Goal: Task Accomplishment & Management: Use online tool/utility

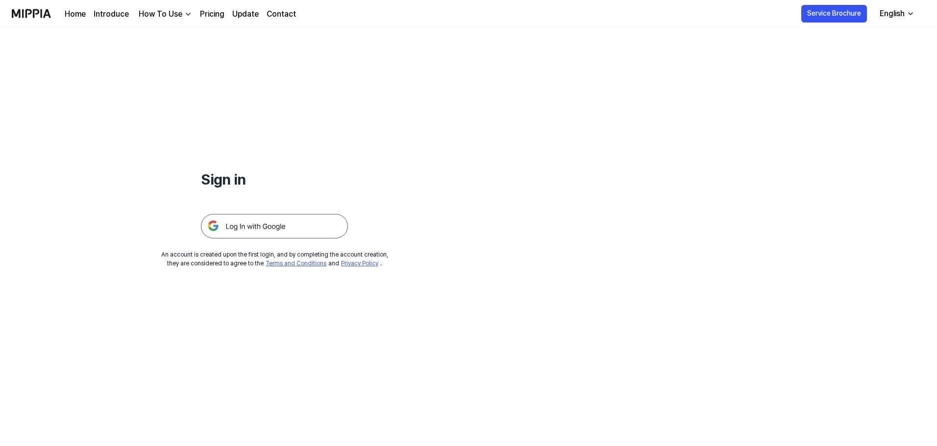
click at [286, 224] on img at bounding box center [274, 226] width 147 height 24
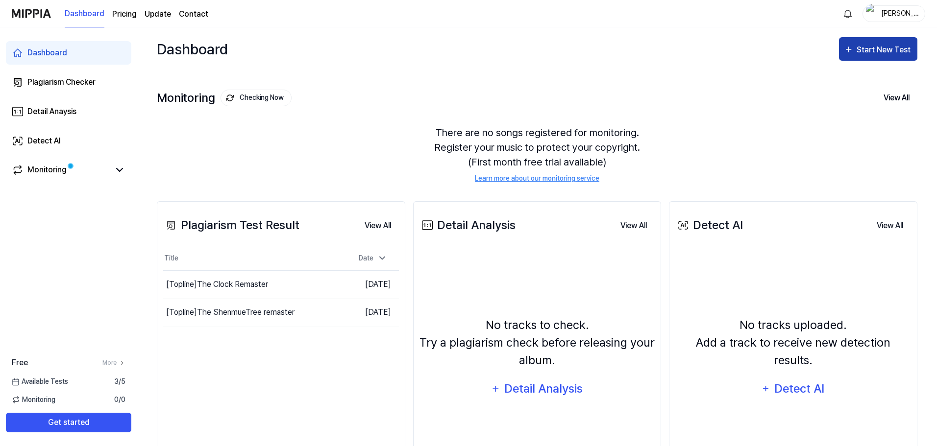
click at [861, 51] on div "Start New Test" at bounding box center [885, 50] width 56 height 13
click at [881, 49] on div "Start New Test" at bounding box center [885, 50] width 56 height 13
click at [880, 51] on div "Start New Test" at bounding box center [885, 50] width 56 height 13
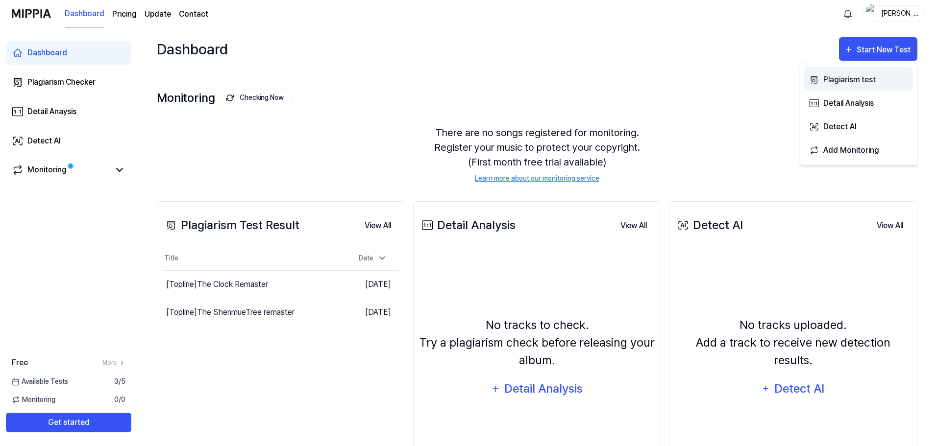
click at [851, 80] on div "Plagiarism test" at bounding box center [865, 79] width 85 height 13
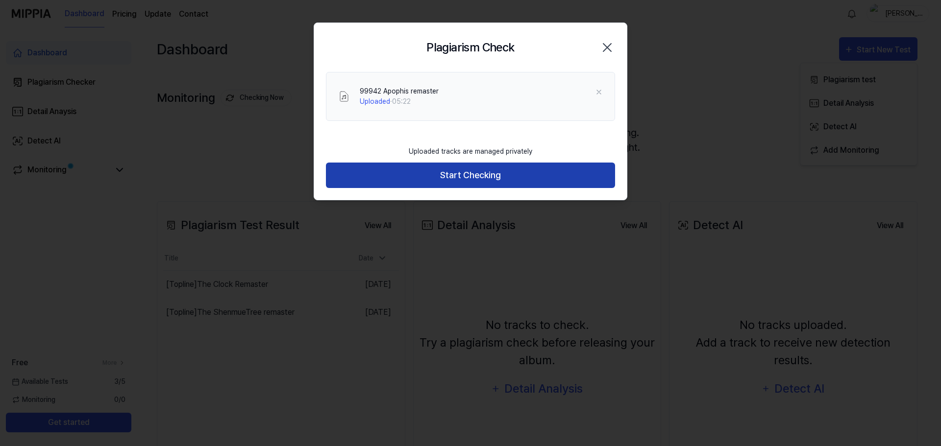
click at [497, 179] on button "Start Checking" at bounding box center [470, 176] width 289 height 26
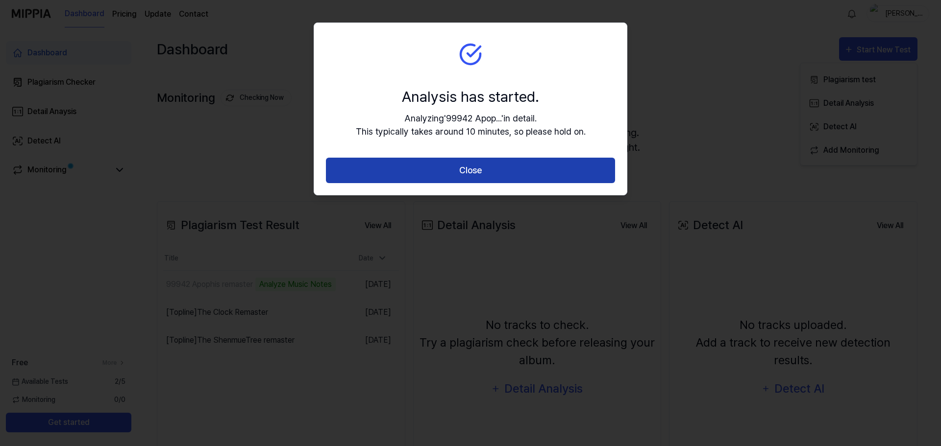
click at [459, 172] on button "Close" at bounding box center [470, 171] width 289 height 26
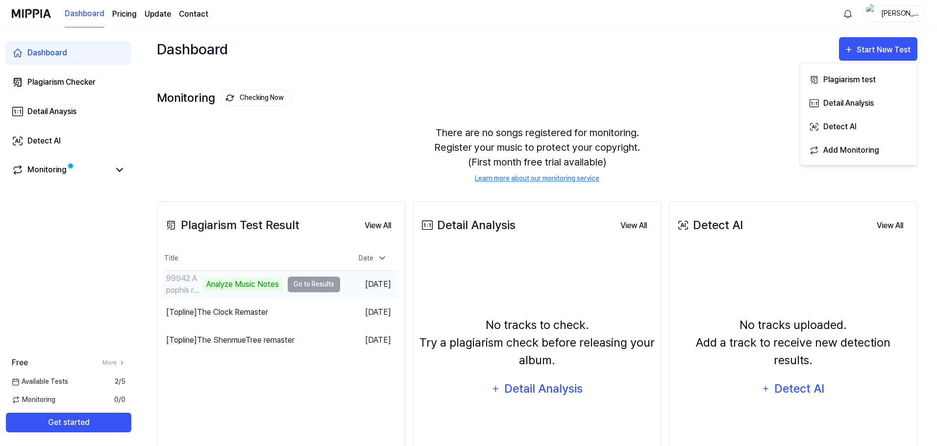
click at [308, 286] on td "99942 Apophis remaster Analyze Music Notes Go to Results" at bounding box center [251, 284] width 177 height 27
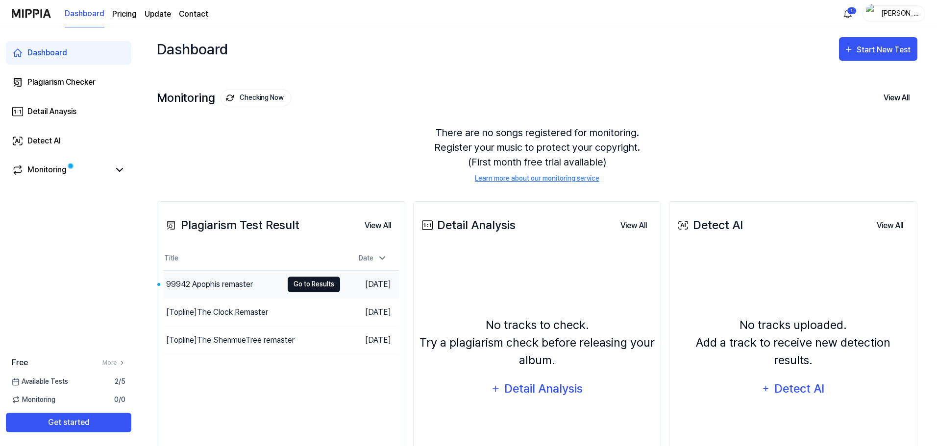
click at [320, 280] on button "Go to Results" at bounding box center [314, 285] width 52 height 16
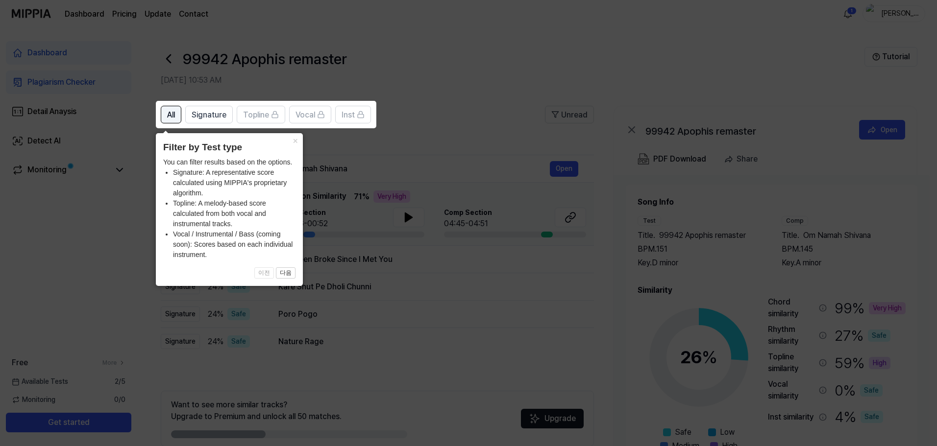
click at [168, 117] on span "All" at bounding box center [171, 115] width 8 height 12
click at [209, 118] on span "Signature" at bounding box center [209, 115] width 35 height 12
click at [164, 115] on button "All" at bounding box center [171, 115] width 21 height 18
click at [284, 275] on button "다음" at bounding box center [286, 274] width 20 height 12
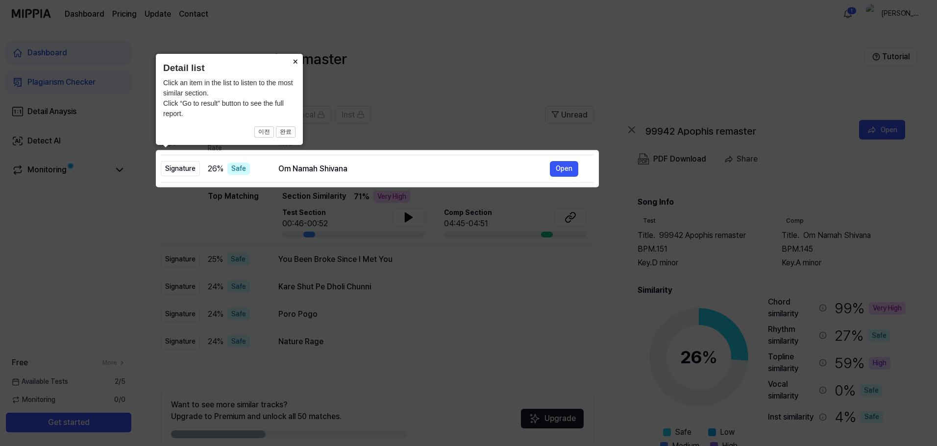
click at [294, 59] on button "×" at bounding box center [295, 61] width 16 height 14
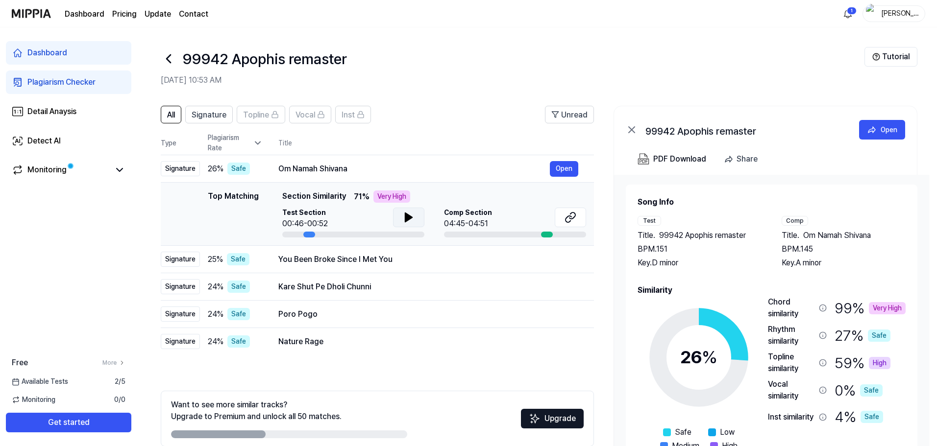
click at [401, 219] on button at bounding box center [408, 218] width 31 height 20
click at [548, 236] on div at bounding box center [547, 235] width 12 height 6
click at [521, 234] on div at bounding box center [515, 235] width 142 height 6
click at [564, 169] on button "Open" at bounding box center [564, 169] width 28 height 16
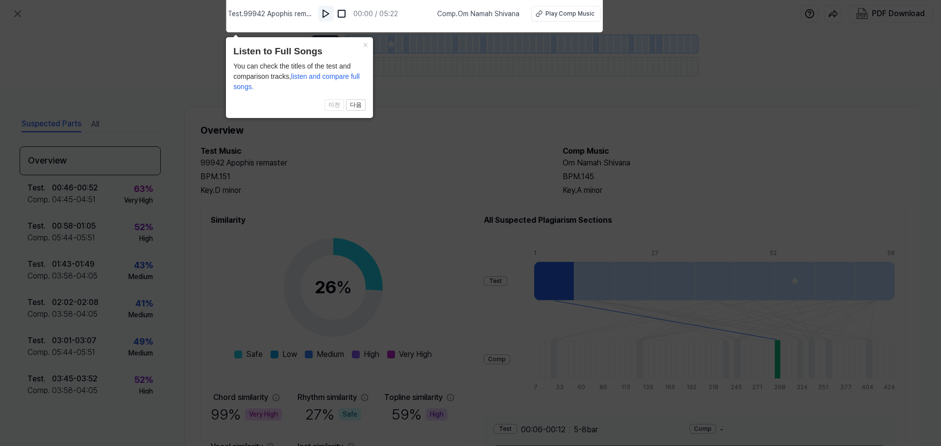
click at [331, 15] on img at bounding box center [326, 14] width 10 height 10
click at [346, 11] on img at bounding box center [342, 14] width 10 height 10
click at [563, 12] on div "Play Comp Music" at bounding box center [569, 13] width 49 height 9
click at [365, 44] on button "×" at bounding box center [365, 44] width 16 height 14
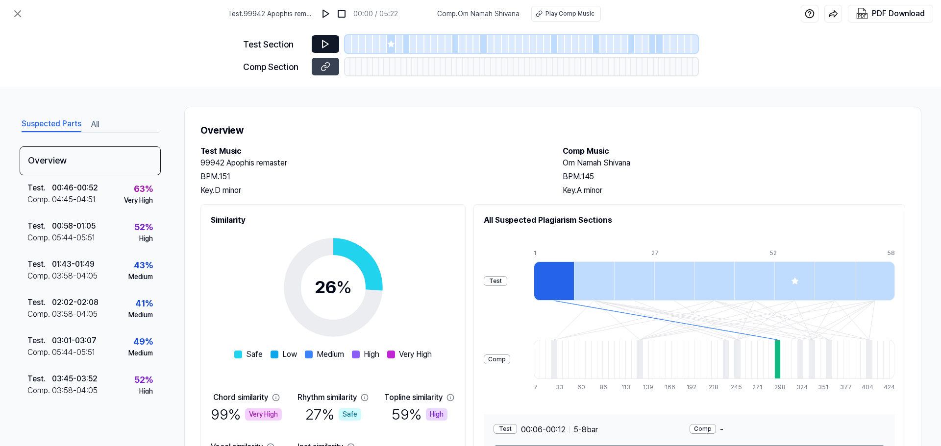
click at [322, 44] on icon at bounding box center [325, 44] width 6 height 7
click at [335, 45] on button at bounding box center [325, 44] width 27 height 18
click at [332, 44] on button at bounding box center [325, 44] width 27 height 18
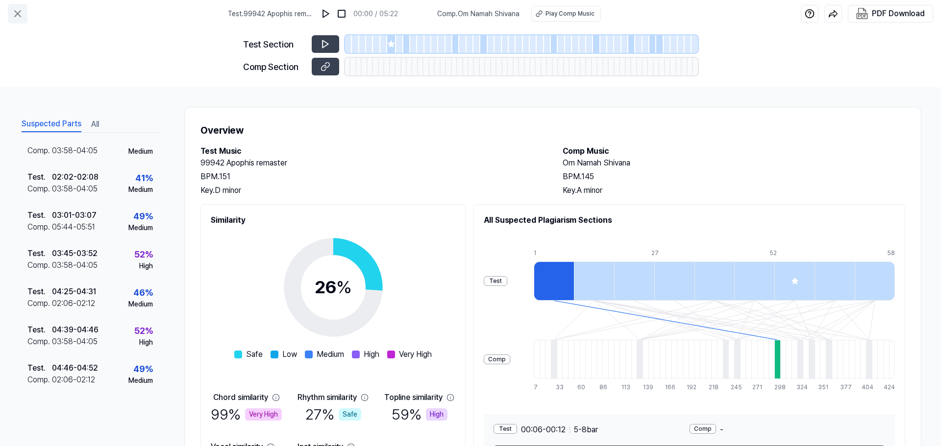
click at [16, 13] on icon at bounding box center [18, 14] width 12 height 12
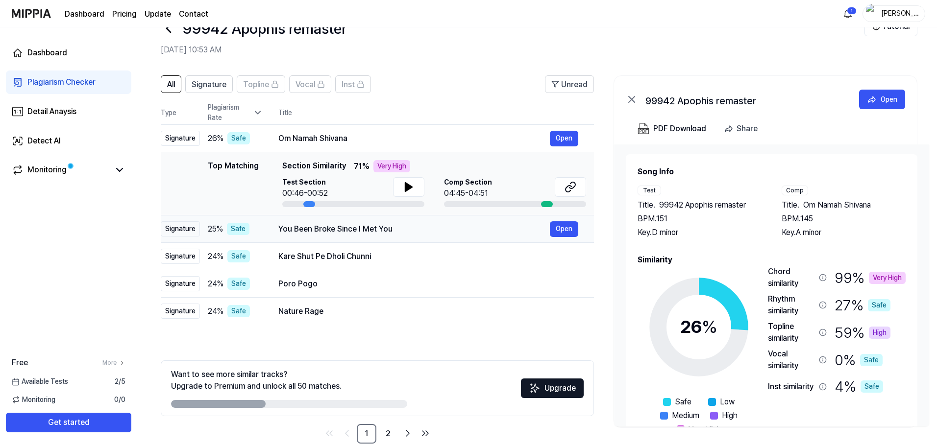
scroll to position [48, 0]
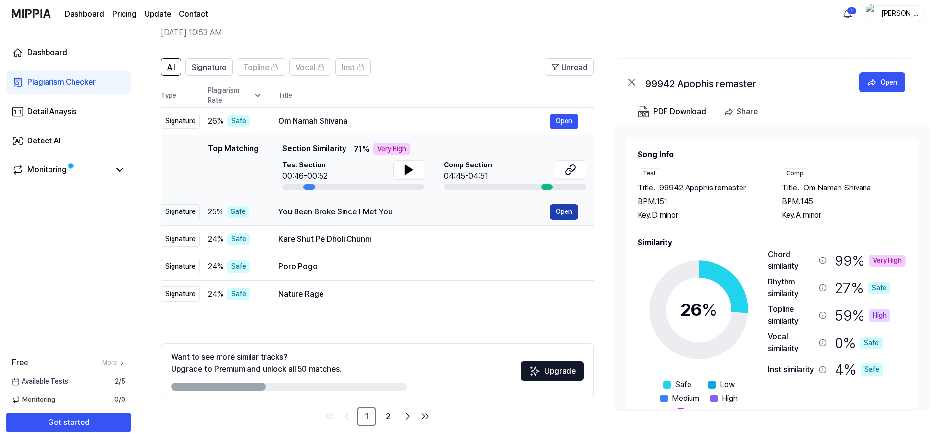
click at [560, 212] on button "Open" at bounding box center [564, 212] width 28 height 16
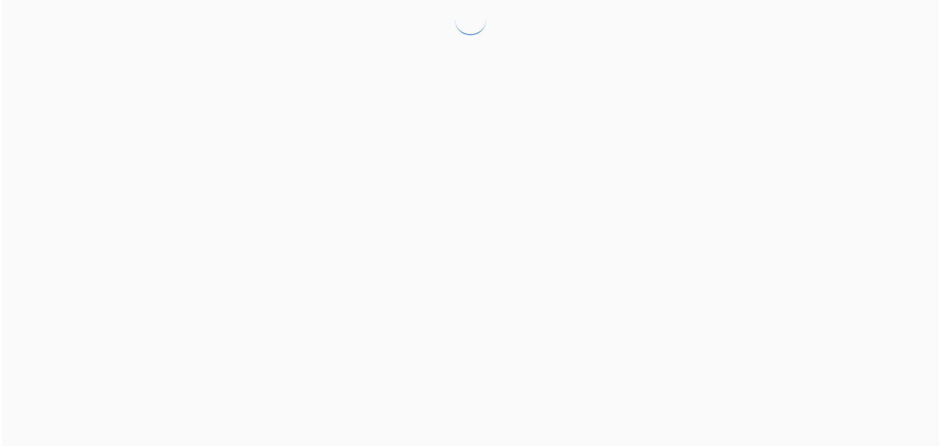
scroll to position [0, 0]
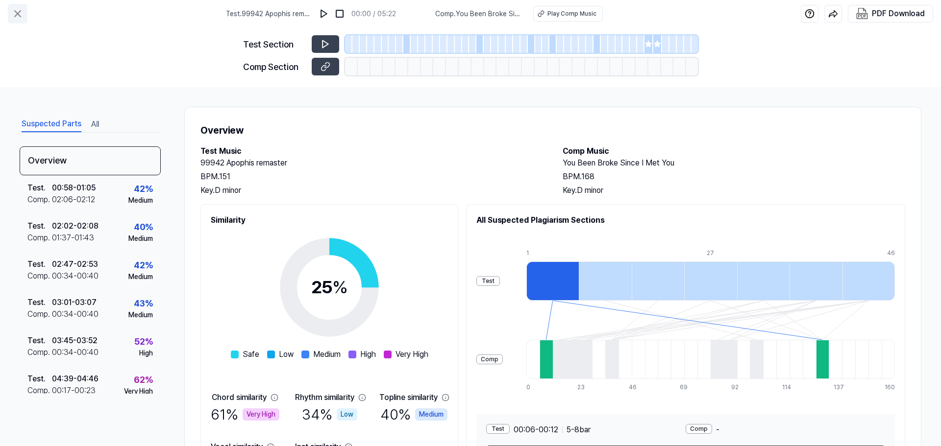
click at [25, 19] on button at bounding box center [18, 14] width 20 height 20
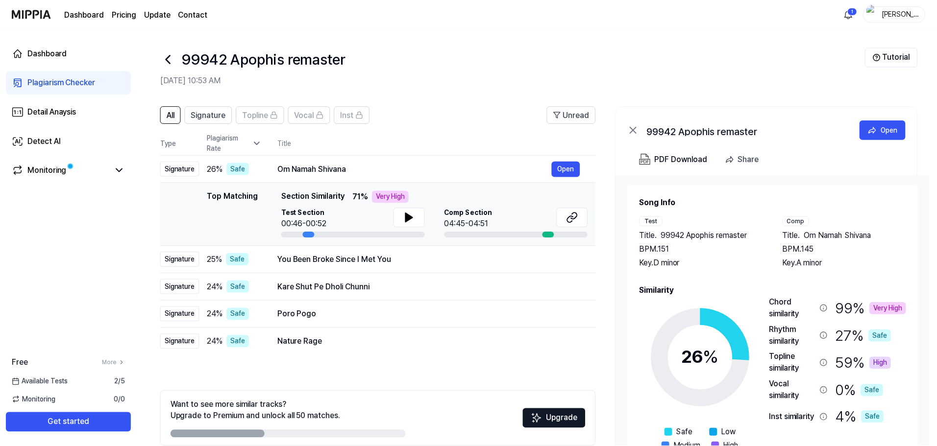
scroll to position [48, 0]
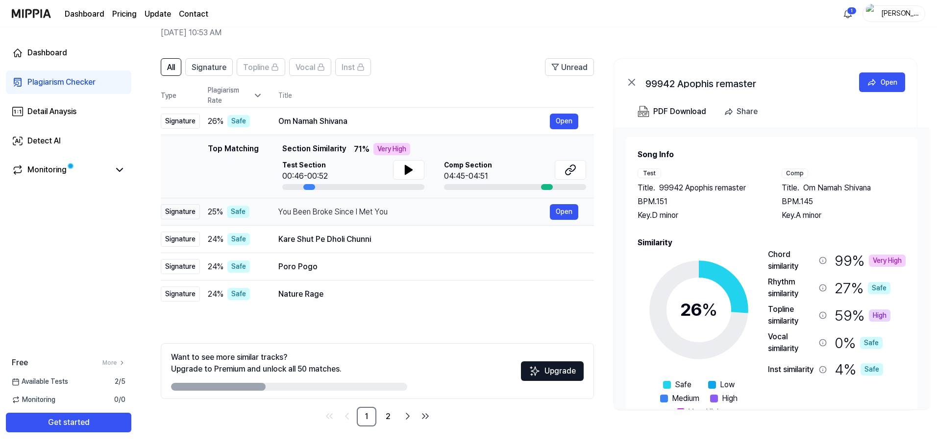
click at [178, 212] on div "Signature" at bounding box center [180, 211] width 39 height 15
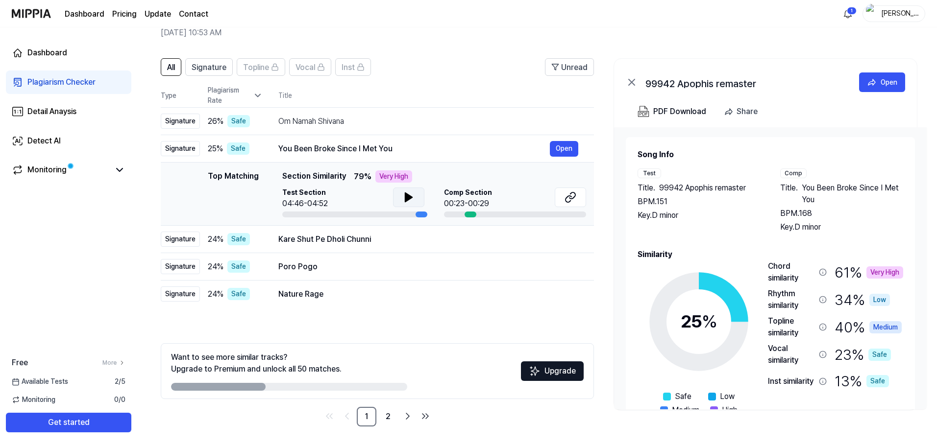
click at [408, 198] on icon at bounding box center [408, 197] width 7 height 9
drag, startPoint x: 509, startPoint y: 207, endPoint x: 556, endPoint y: 197, distance: 48.0
click at [509, 207] on div "Comp Section 00:23-00:29" at bounding box center [515, 199] width 142 height 22
click at [562, 197] on button at bounding box center [570, 198] width 31 height 20
click at [175, 238] on div "Signature" at bounding box center [180, 239] width 39 height 15
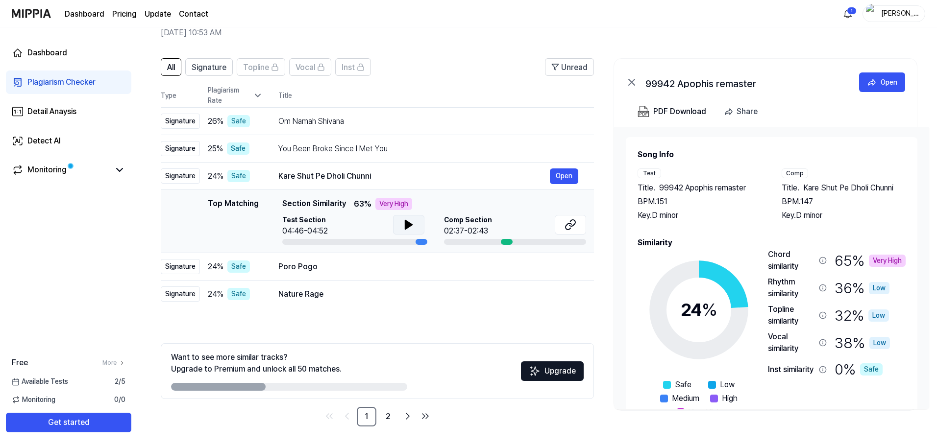
click at [412, 226] on icon at bounding box center [409, 225] width 12 height 12
click at [564, 227] on button at bounding box center [570, 225] width 31 height 20
click at [176, 271] on div "Signature" at bounding box center [180, 266] width 39 height 15
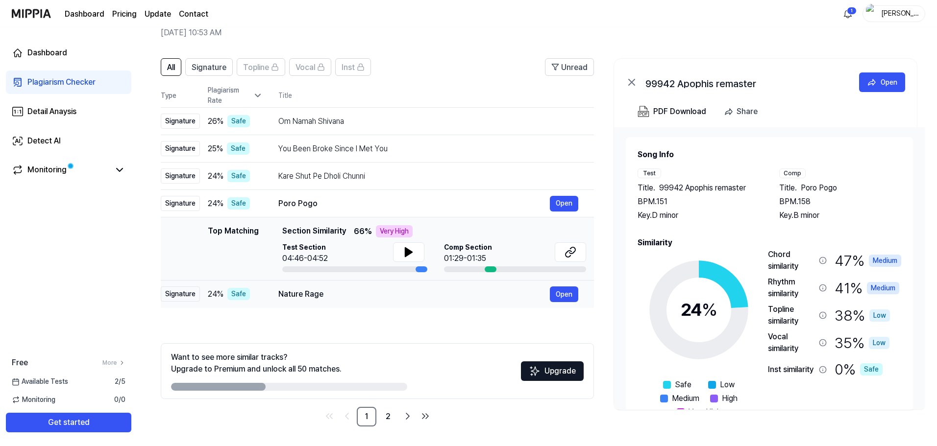
click at [187, 295] on div "Signature" at bounding box center [180, 294] width 39 height 15
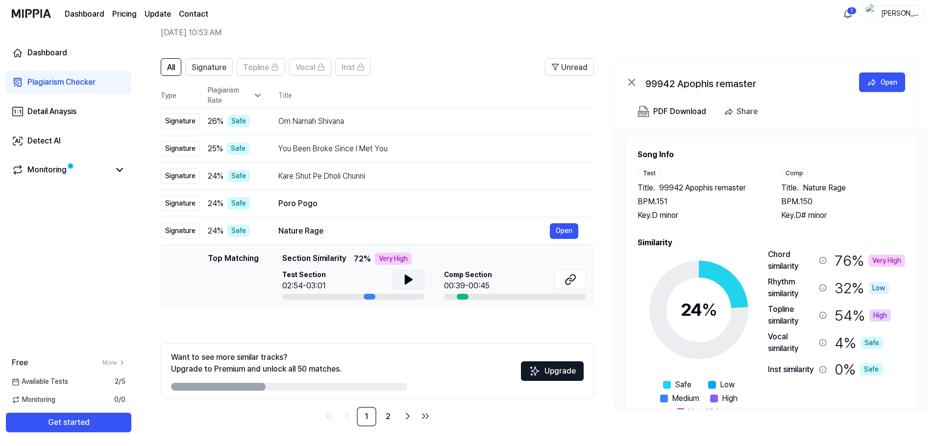
click at [405, 279] on icon at bounding box center [408, 279] width 7 height 9
click at [406, 279] on icon at bounding box center [407, 280] width 2 height 8
click at [564, 279] on icon at bounding box center [570, 280] width 12 height 12
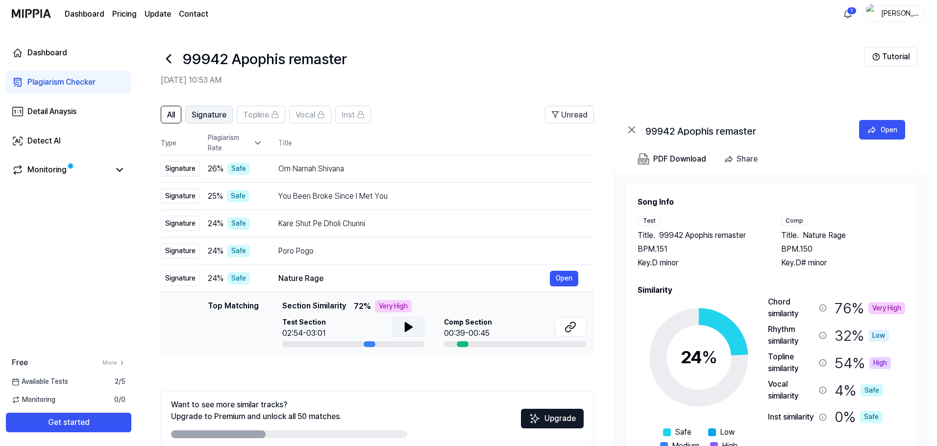
click at [213, 117] on span "Signature" at bounding box center [209, 115] width 35 height 12
click at [171, 115] on span "All" at bounding box center [171, 115] width 8 height 12
click at [416, 171] on div "Om Namah Shivana" at bounding box center [413, 169] width 271 height 12
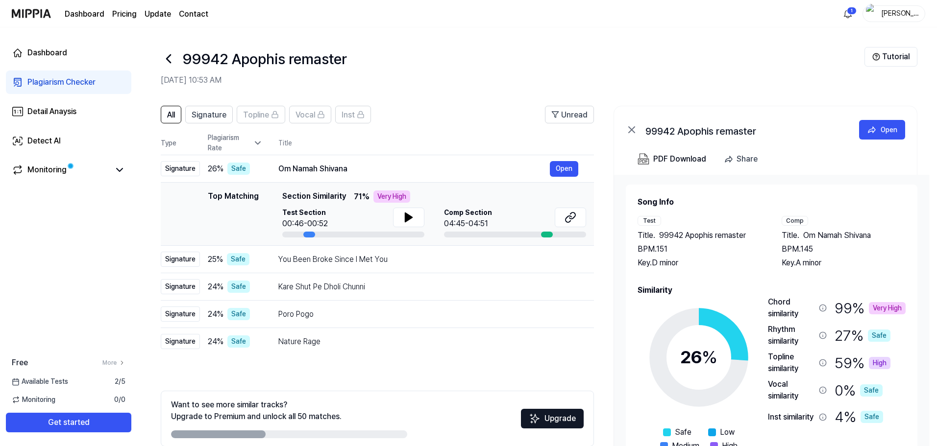
click at [632, 132] on icon at bounding box center [632, 130] width 12 height 12
click at [58, 50] on div "Dashboard" at bounding box center [47, 53] width 40 height 12
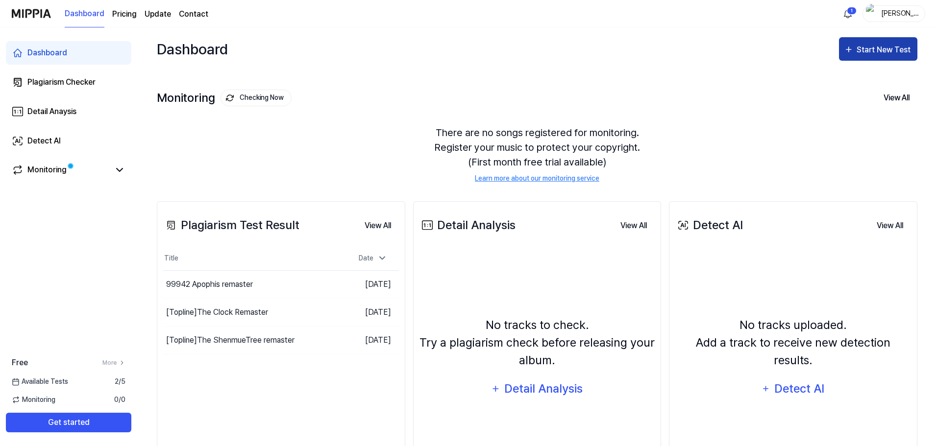
click at [883, 53] on div "Start New Test" at bounding box center [885, 50] width 56 height 13
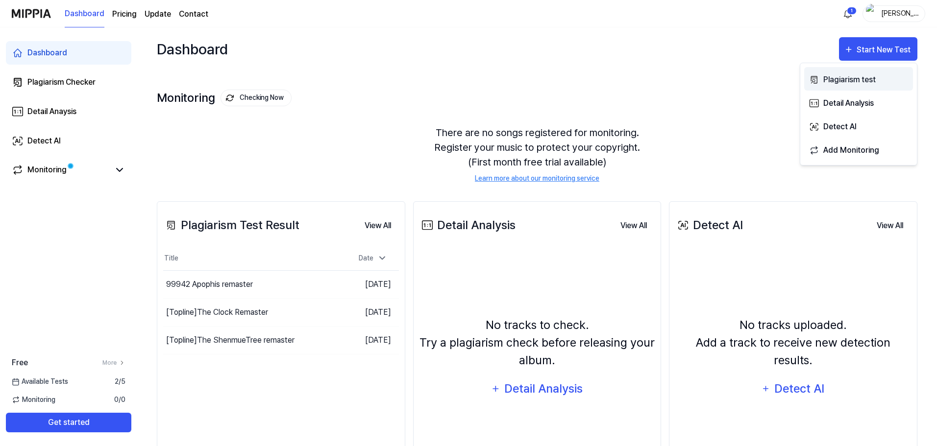
click at [857, 78] on div "Plagiarism test" at bounding box center [865, 79] width 85 height 13
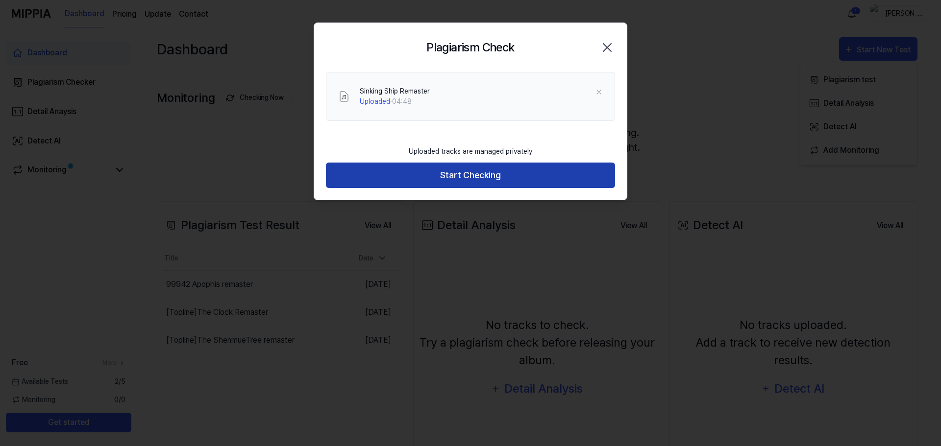
click at [444, 176] on button "Start Checking" at bounding box center [470, 176] width 289 height 26
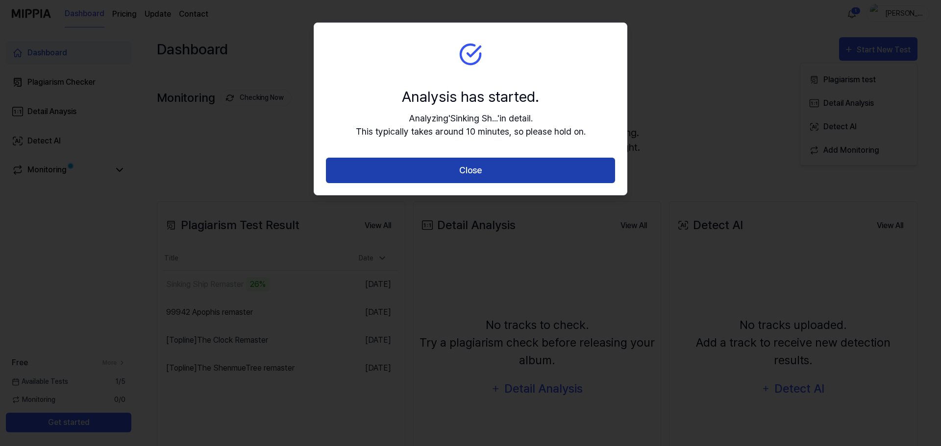
click at [457, 163] on button "Close" at bounding box center [470, 171] width 289 height 26
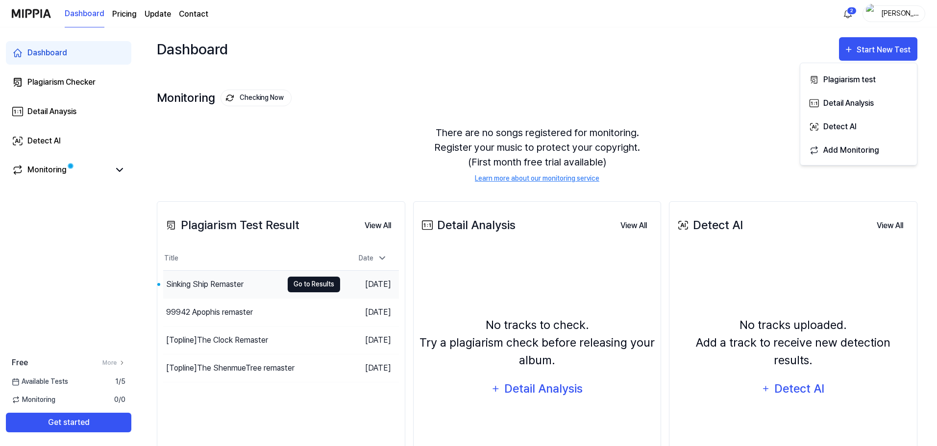
click at [303, 287] on button "Go to Results" at bounding box center [314, 285] width 52 height 16
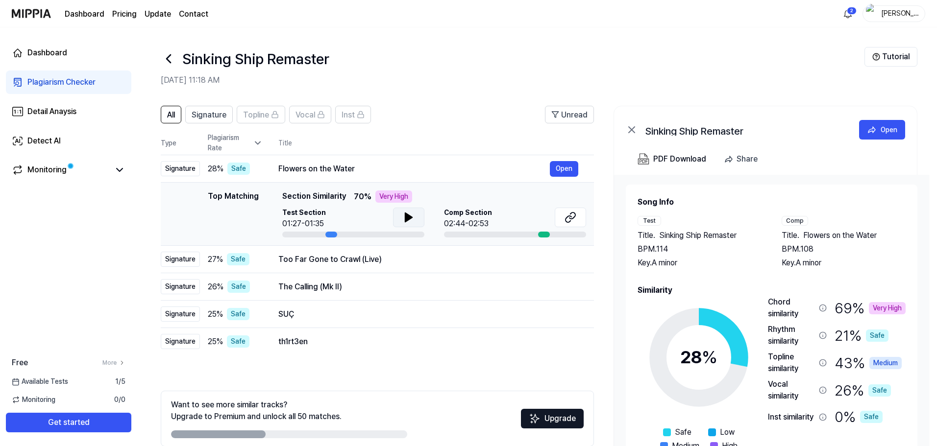
click at [408, 214] on icon at bounding box center [409, 218] width 12 height 12
click at [566, 220] on icon at bounding box center [570, 218] width 12 height 12
click at [178, 259] on div "Signature" at bounding box center [180, 259] width 39 height 15
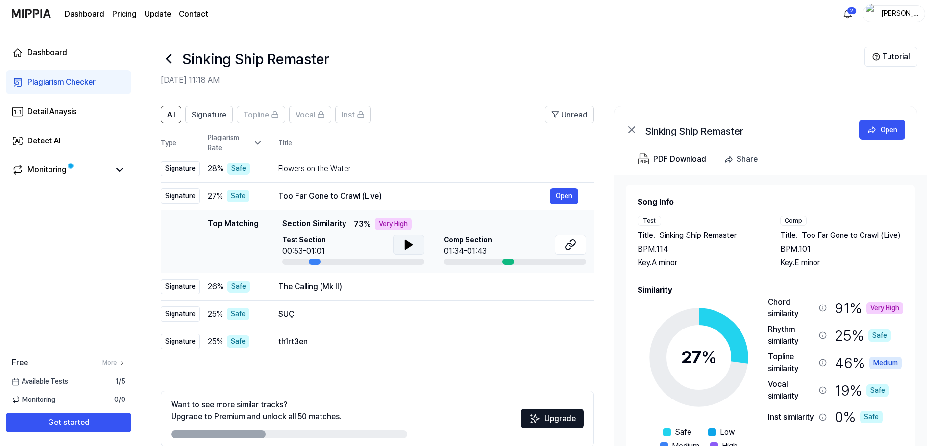
click at [406, 245] on icon at bounding box center [408, 245] width 7 height 9
click at [568, 245] on icon at bounding box center [568, 247] width 6 height 6
click at [173, 287] on div "Signature" at bounding box center [180, 286] width 39 height 15
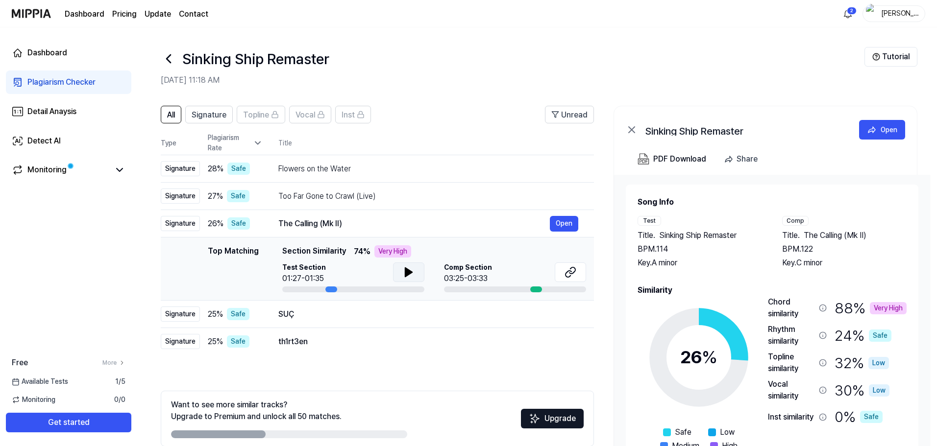
click at [412, 273] on icon at bounding box center [408, 272] width 7 height 9
click at [412, 273] on icon at bounding box center [409, 273] width 12 height 12
click at [579, 271] on button at bounding box center [570, 273] width 31 height 20
click at [49, 144] on div "Detect AI" at bounding box center [43, 141] width 33 height 12
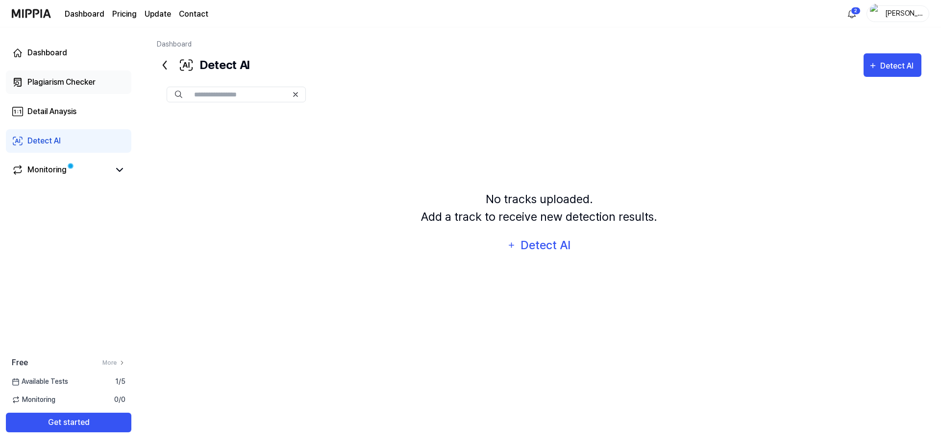
click at [47, 82] on div "Plagiarism Checker" at bounding box center [61, 82] width 68 height 12
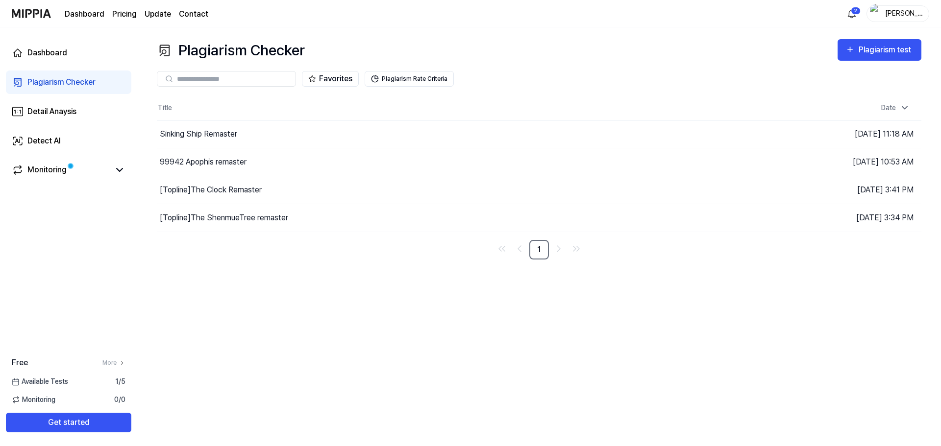
click at [867, 61] on div "Plagiarism Checker Plagiarism test" at bounding box center [539, 50] width 764 height 22
click at [868, 55] on div "Plagiarism test" at bounding box center [885, 50] width 55 height 13
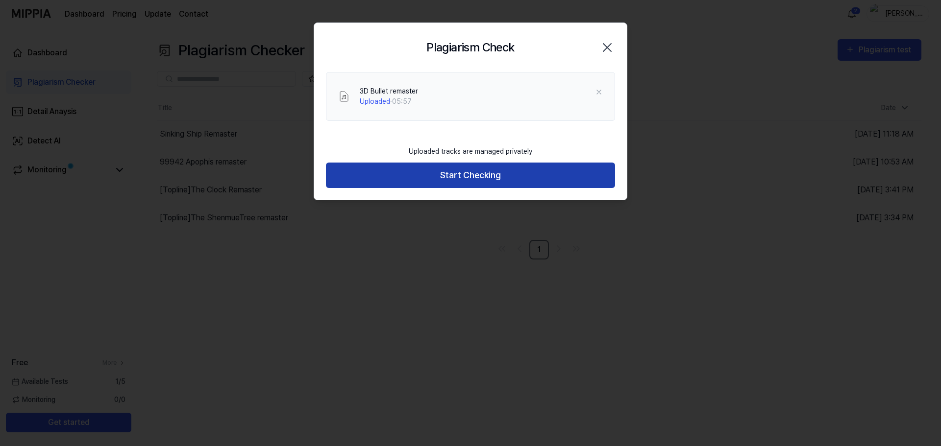
click at [535, 178] on button "Start Checking" at bounding box center [470, 176] width 289 height 26
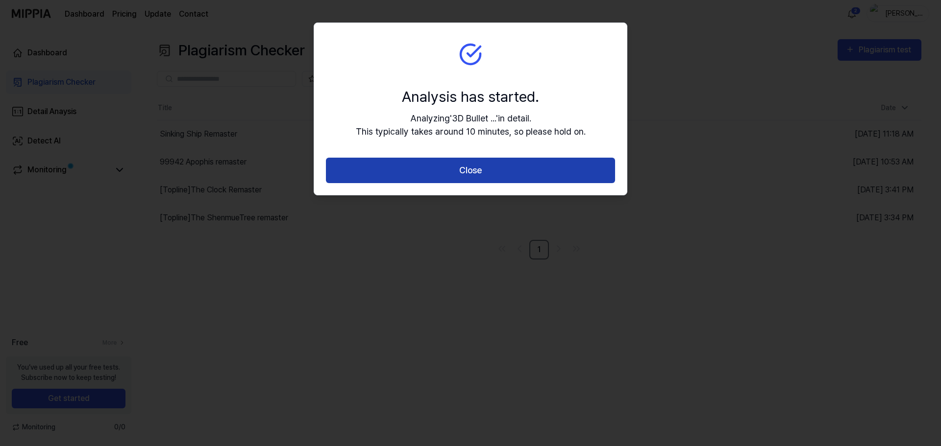
click at [478, 171] on button "Close" at bounding box center [470, 171] width 289 height 26
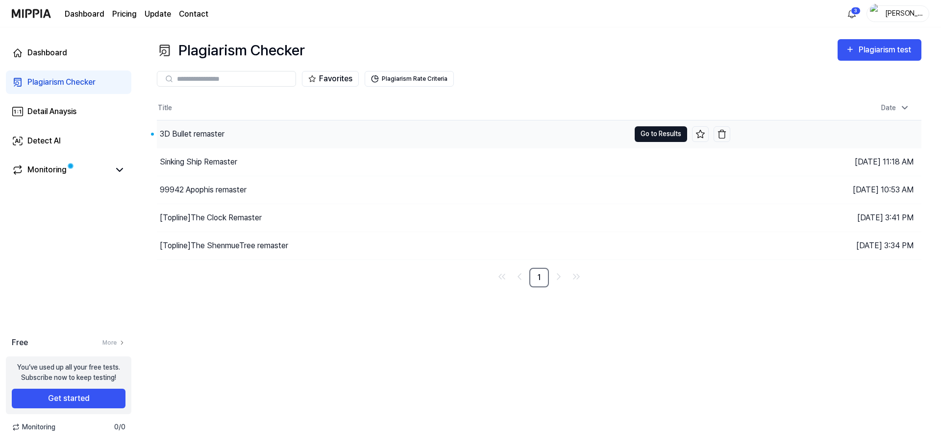
click at [670, 135] on button "Go to Results" at bounding box center [661, 134] width 52 height 16
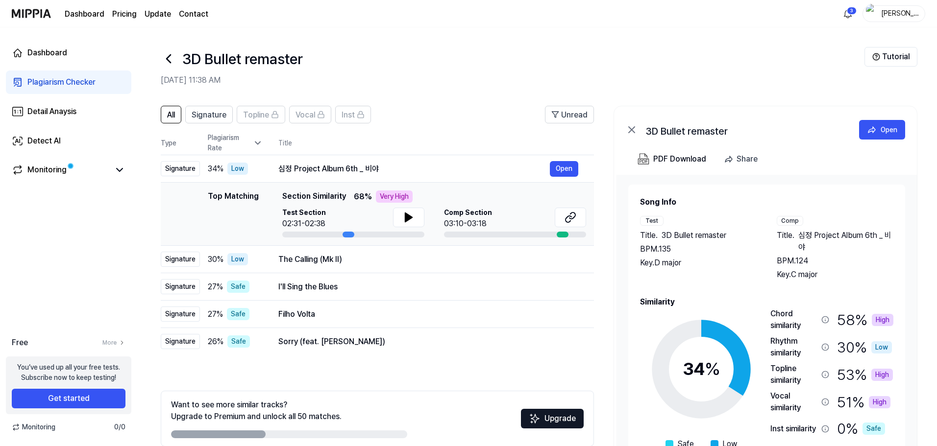
scroll to position [42, 0]
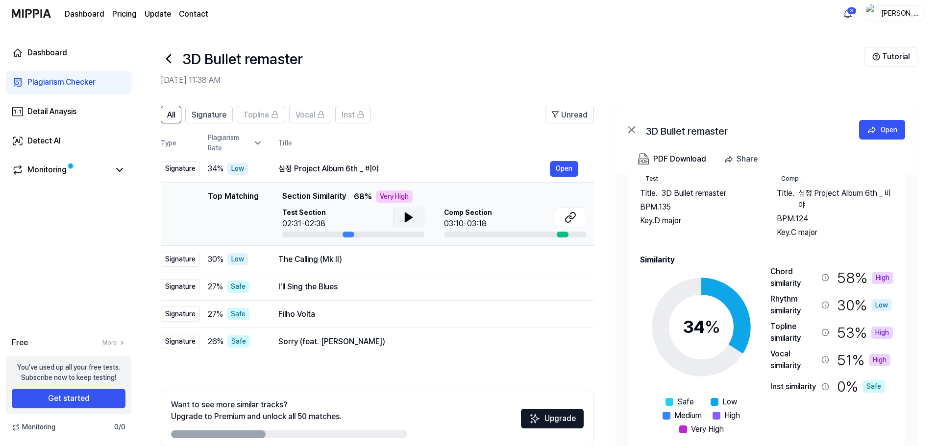
click at [412, 214] on icon at bounding box center [409, 218] width 12 height 12
click at [570, 216] on icon at bounding box center [568, 219] width 6 height 6
click at [183, 258] on div "Signature" at bounding box center [180, 259] width 39 height 15
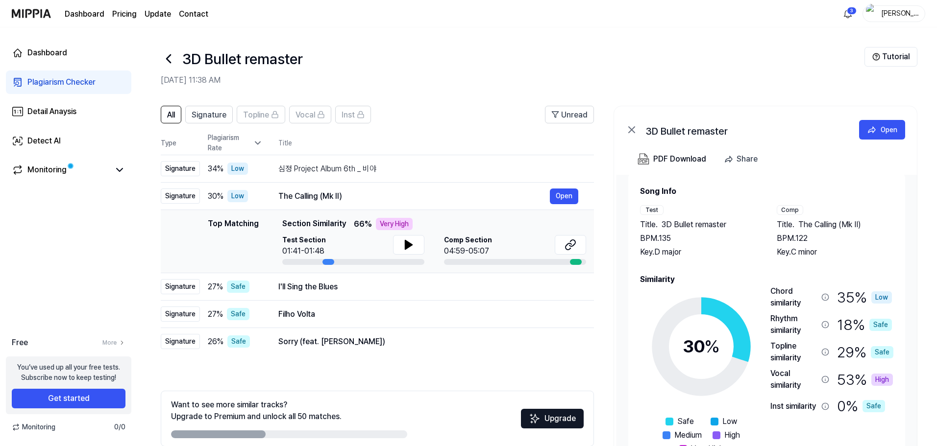
scroll to position [0, 0]
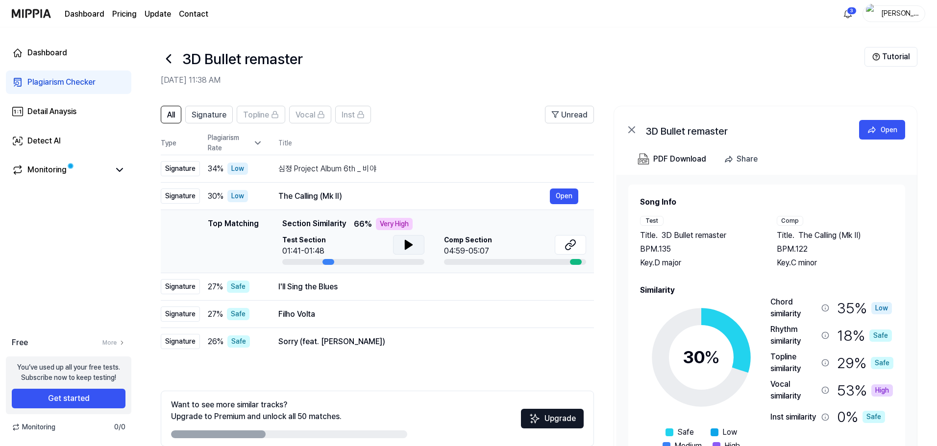
click at [409, 245] on icon at bounding box center [408, 245] width 7 height 9
click at [414, 246] on icon at bounding box center [409, 245] width 12 height 12
click at [570, 247] on icon at bounding box center [570, 245] width 12 height 12
click at [181, 288] on div "Signature" at bounding box center [180, 286] width 39 height 15
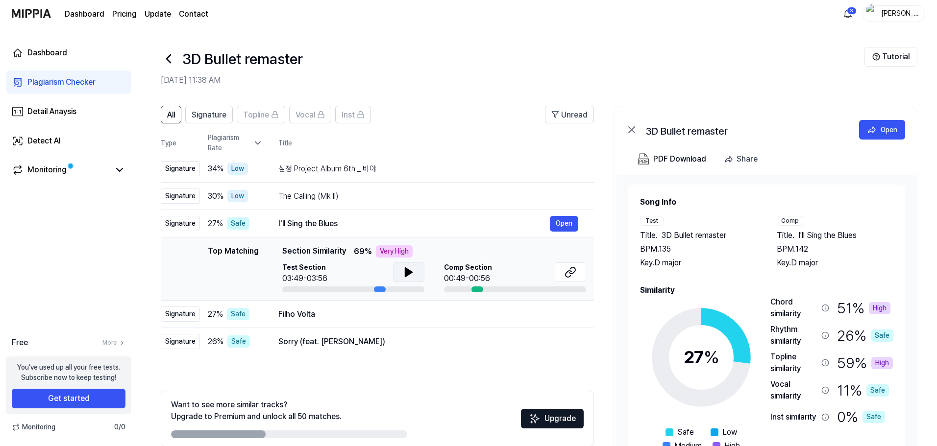
click at [406, 271] on icon at bounding box center [408, 272] width 7 height 9
click at [406, 271] on icon at bounding box center [407, 273] width 2 height 8
click at [571, 274] on icon at bounding box center [572, 271] width 6 height 6
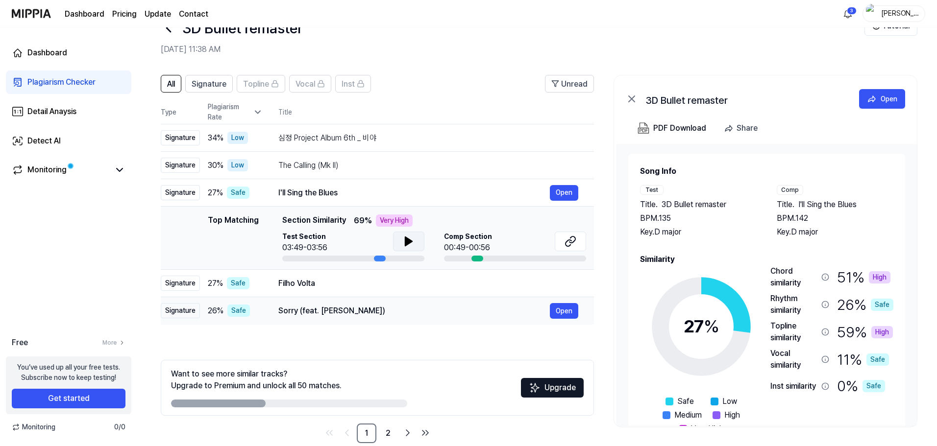
scroll to position [48, 0]
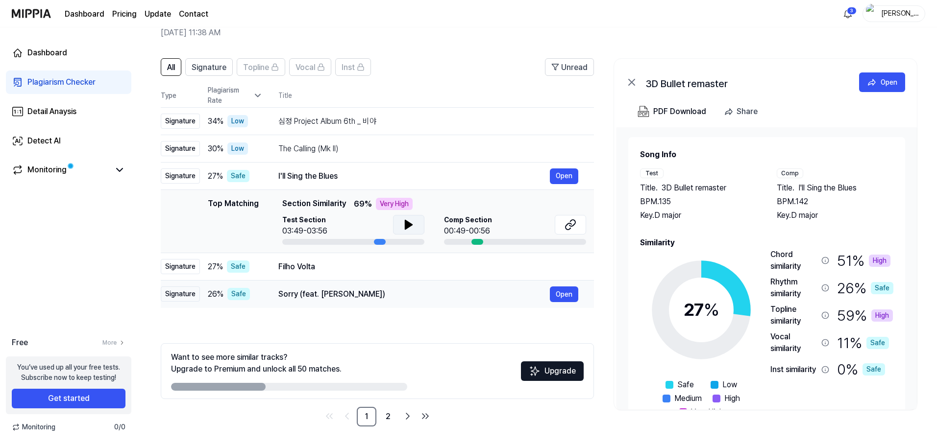
click at [182, 294] on div "Signature" at bounding box center [180, 294] width 39 height 15
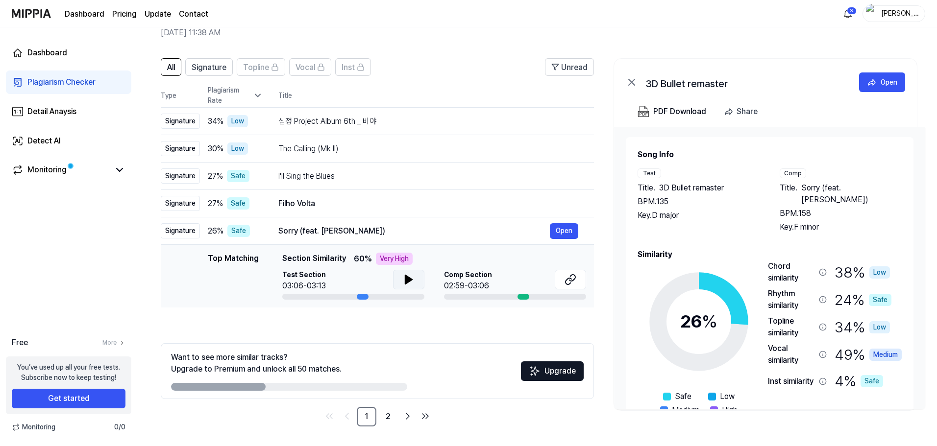
click at [406, 280] on icon at bounding box center [408, 279] width 7 height 9
click at [573, 282] on icon at bounding box center [570, 280] width 12 height 12
click at [390, 414] on link "2" at bounding box center [388, 417] width 20 height 20
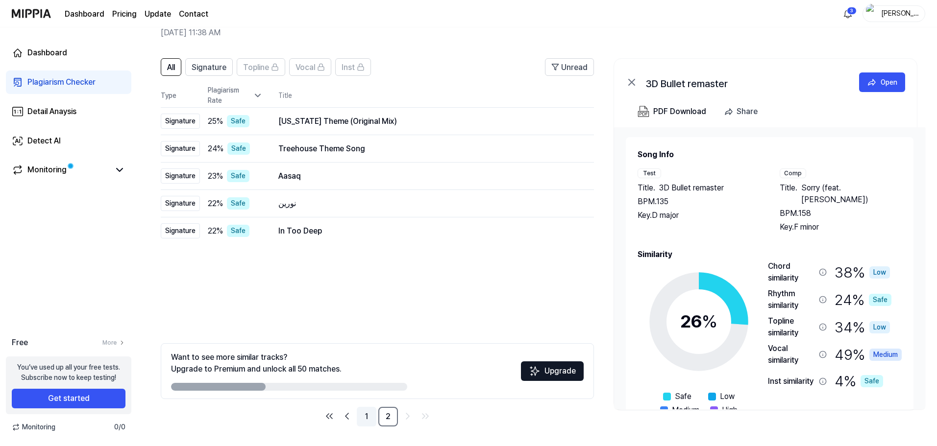
click at [365, 421] on link "1" at bounding box center [367, 417] width 20 height 20
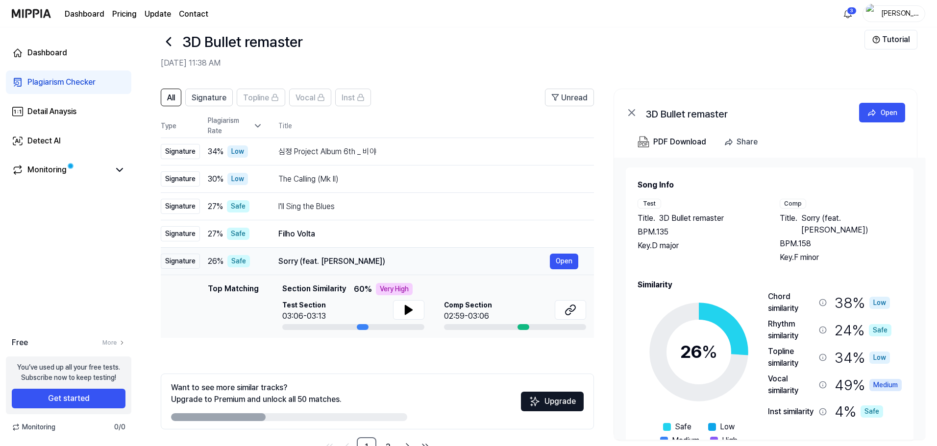
scroll to position [0, 0]
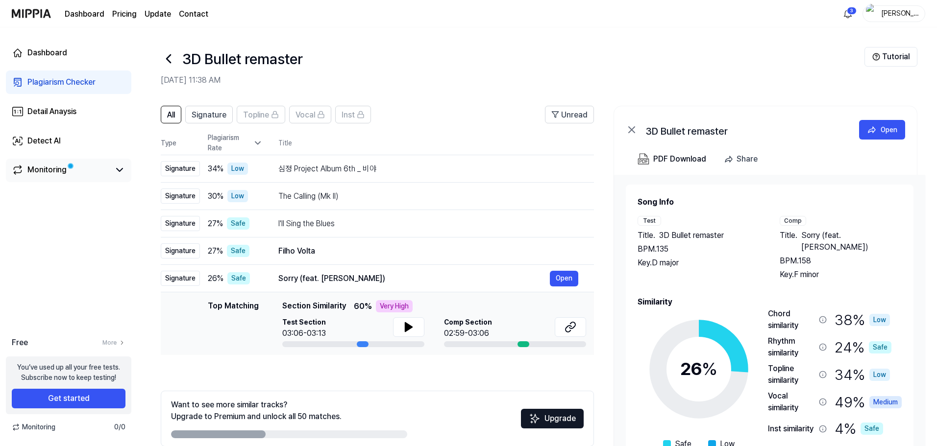
click at [53, 170] on div "Monitoring" at bounding box center [46, 170] width 39 height 12
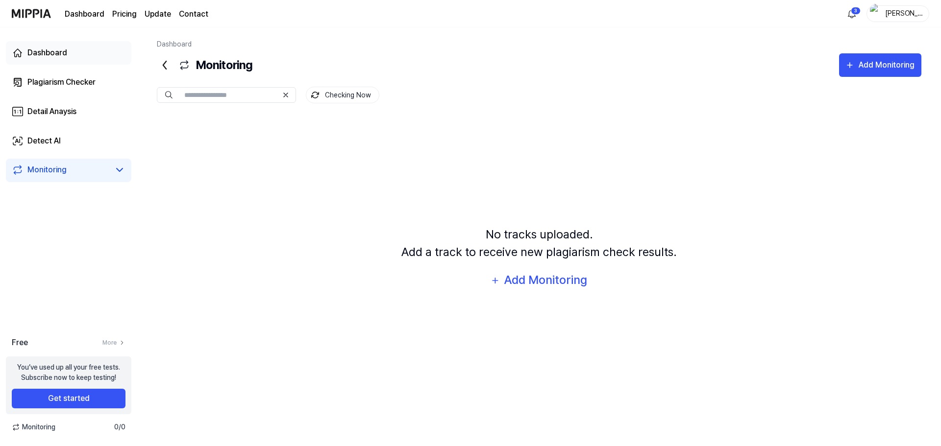
click at [58, 50] on div "Dashboard" at bounding box center [47, 53] width 40 height 12
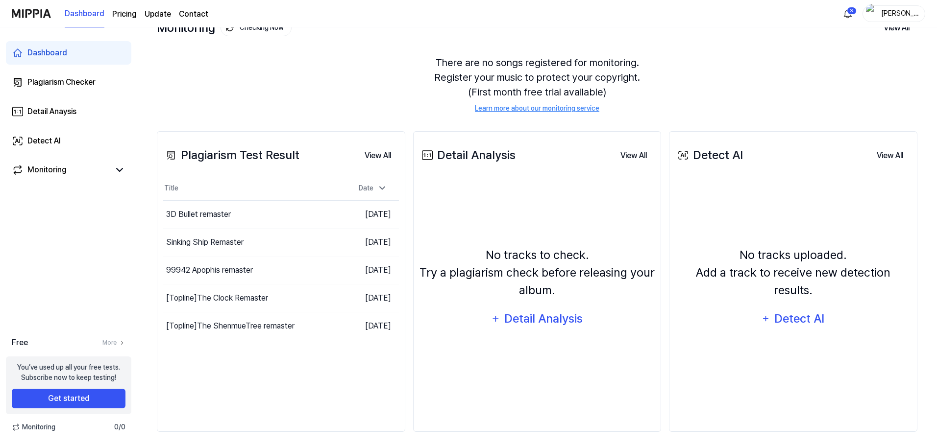
scroll to position [75, 0]
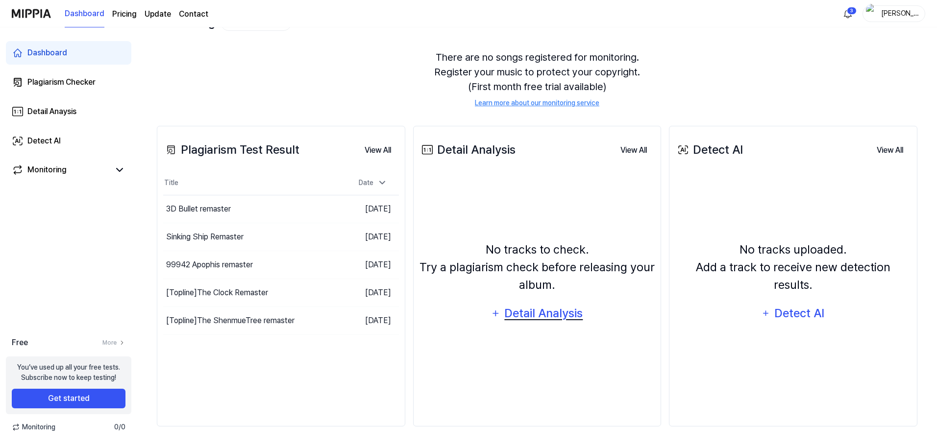
click at [530, 317] on div "Detail Analysis" at bounding box center [544, 313] width 80 height 19
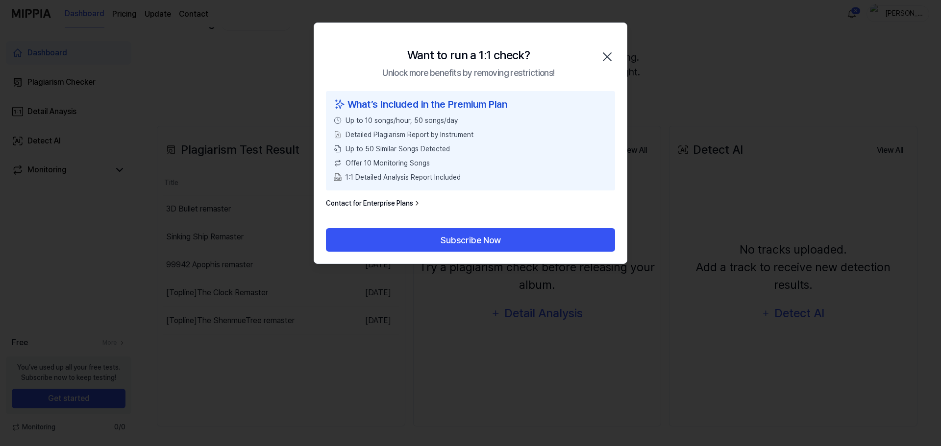
click at [615, 55] on div "Want to run a 1:1 check? Unlock more benefits by removing restrictions! Close" at bounding box center [470, 57] width 313 height 68
click at [609, 55] on icon "button" at bounding box center [607, 57] width 8 height 8
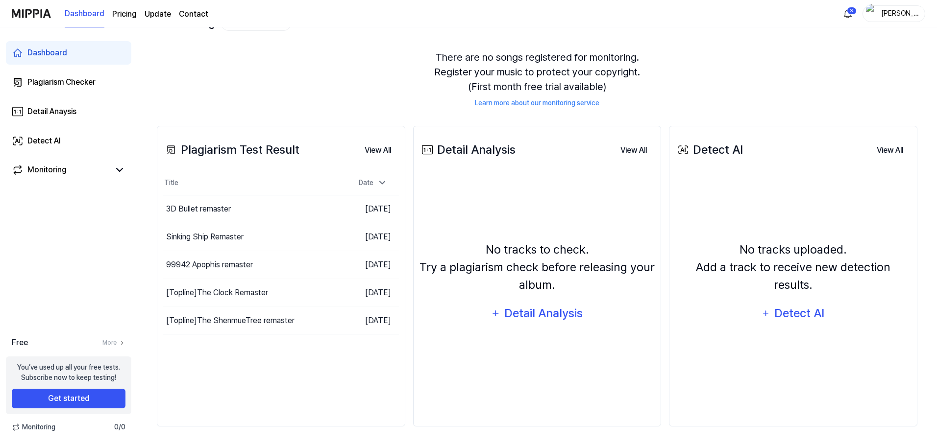
click at [566, 245] on div "No tracks to check. Try a plagiarism check before releasing your album." at bounding box center [537, 267] width 236 height 53
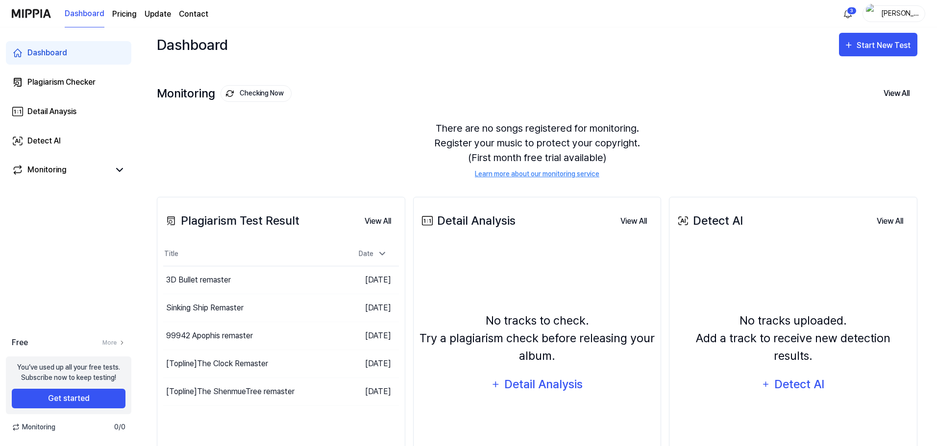
scroll to position [0, 0]
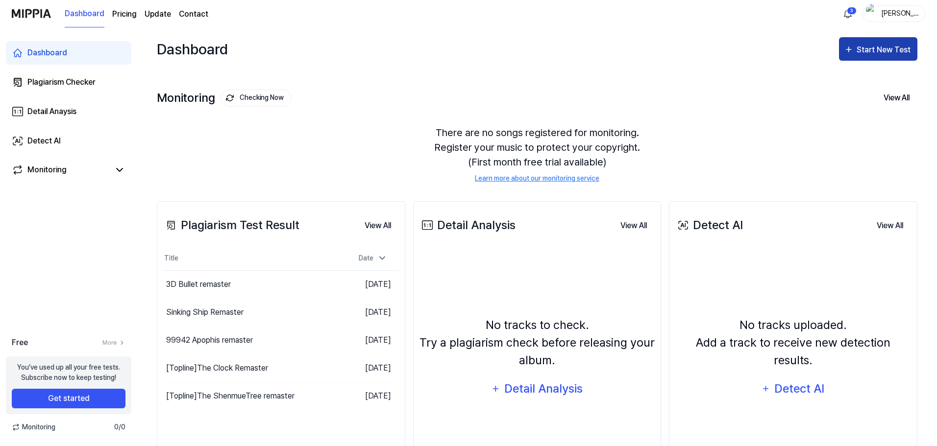
click at [854, 48] on icon "button" at bounding box center [849, 50] width 10 height 12
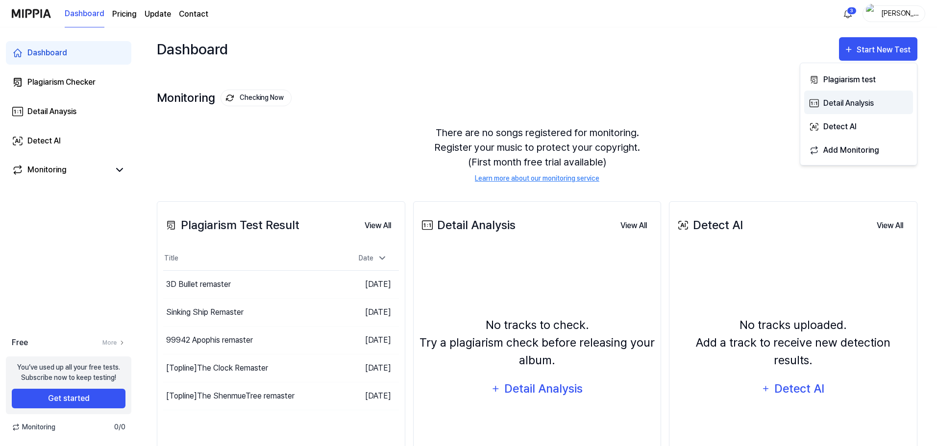
click at [829, 99] on div "Detail Analysis" at bounding box center [865, 103] width 85 height 13
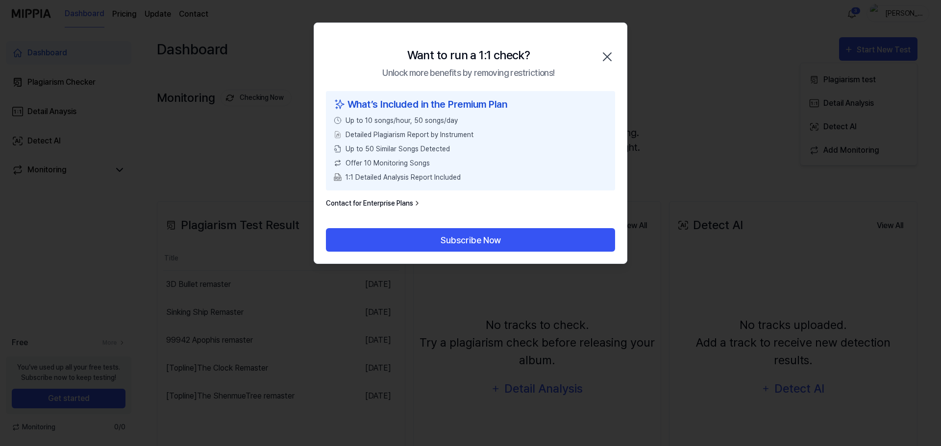
click at [603, 60] on icon "button" at bounding box center [607, 57] width 16 height 16
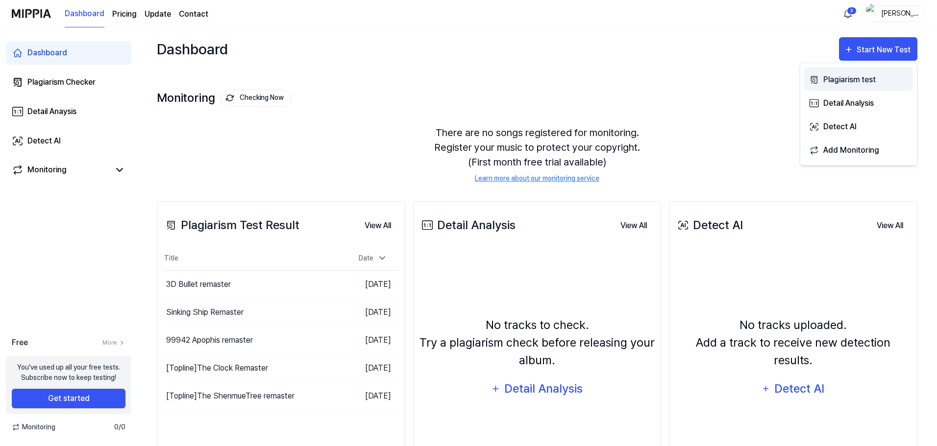
click at [837, 78] on div "Plagiarism test" at bounding box center [865, 79] width 85 height 13
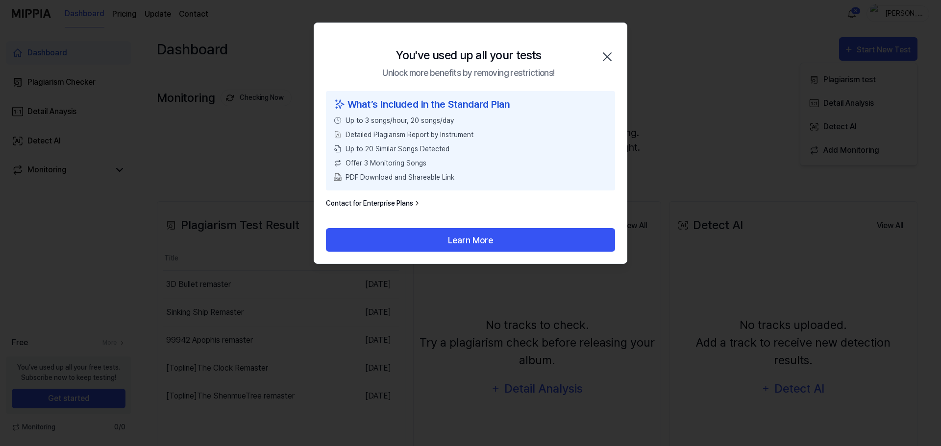
click at [606, 55] on icon "button" at bounding box center [607, 57] width 8 height 8
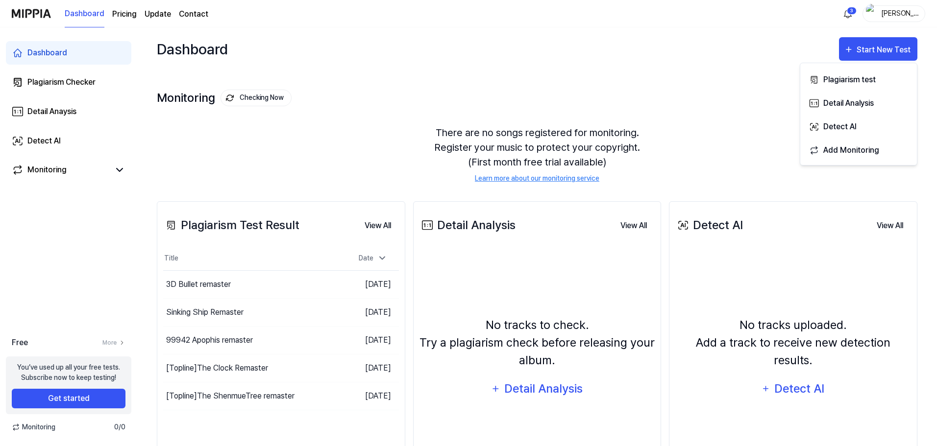
click at [678, 93] on div "Monitoring Checking Now View All" at bounding box center [537, 98] width 760 height 16
click at [849, 15] on html "Dashboard Pricing Update Contact 3 Rod Zombie Dashboard Plagiarism Checker Deta…" at bounding box center [468, 223] width 937 height 446
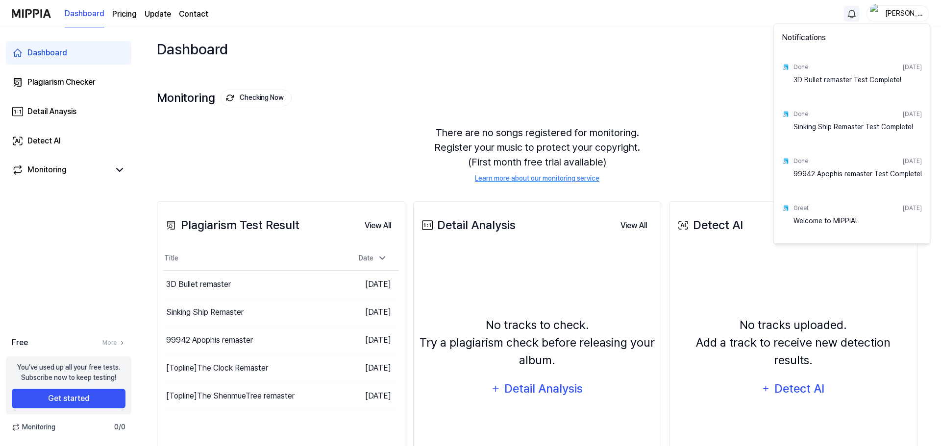
click at [603, 106] on html "Dashboard Pricing Update Contact Rod Zombie Dashboard Plagiarism Checker Detail…" at bounding box center [470, 223] width 941 height 446
